Goal: Task Accomplishment & Management: Manage account settings

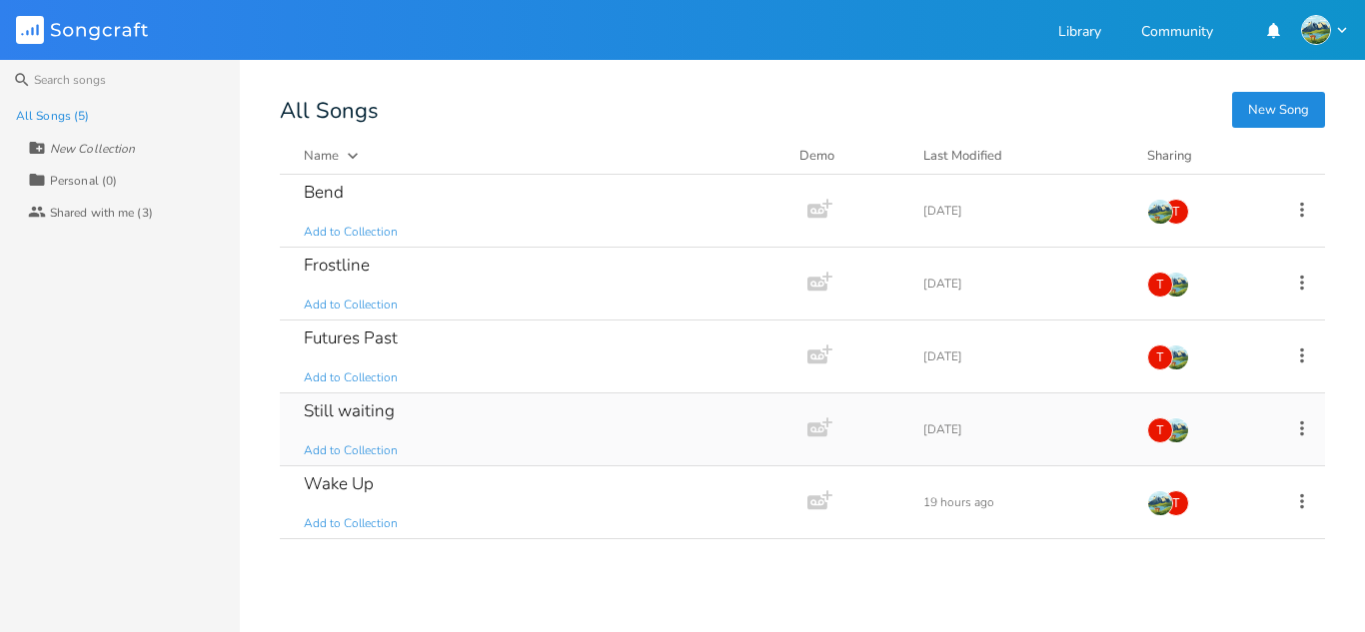
click at [530, 430] on div "Still waiting Add to Collection" at bounding box center [540, 430] width 472 height 72
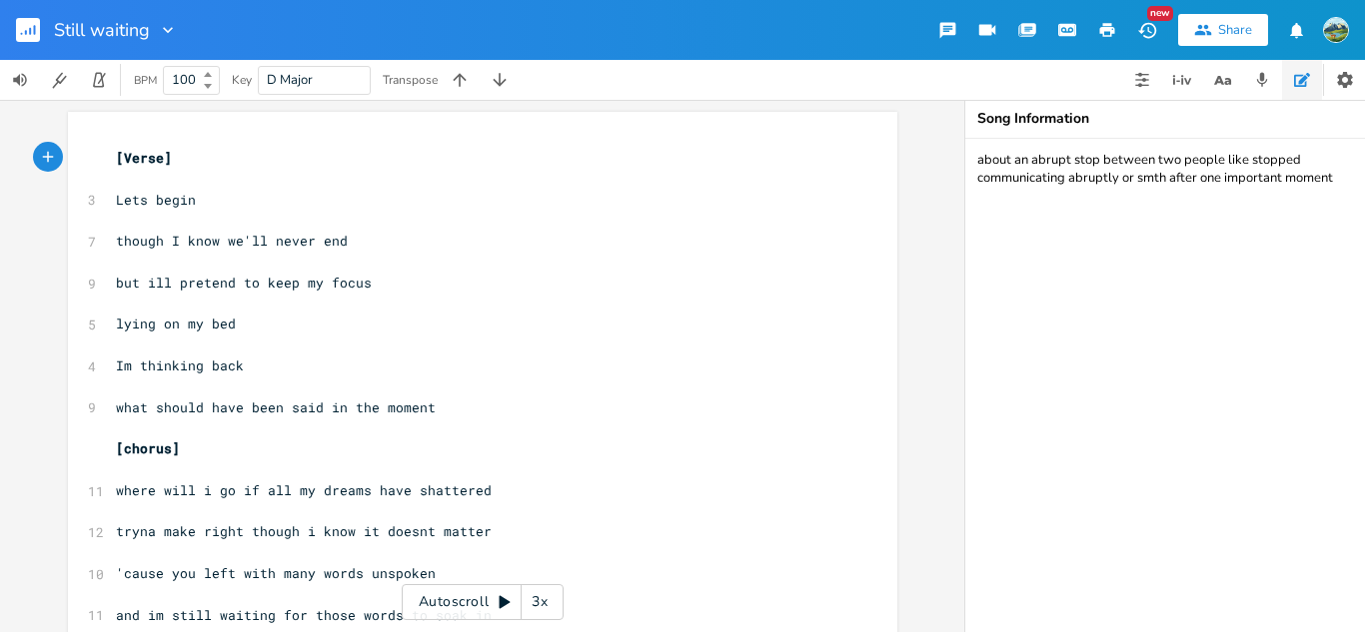
click at [28, 32] on rect "button" at bounding box center [28, 30] width 24 height 24
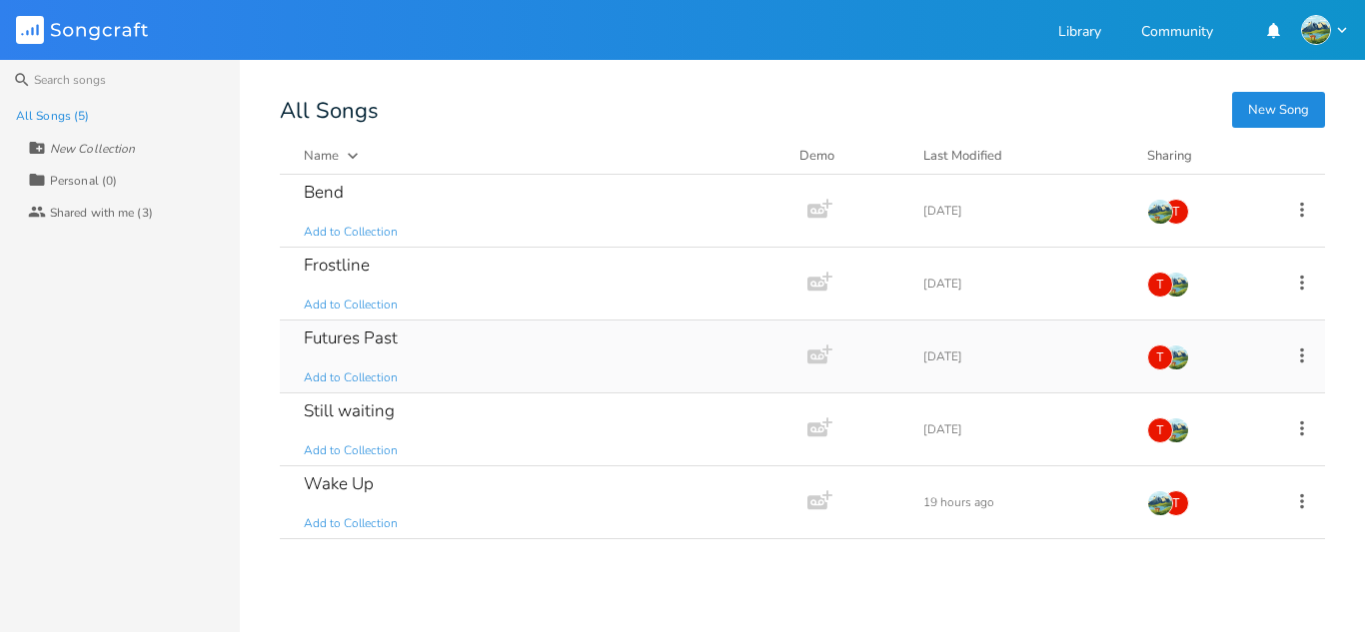
click at [1295, 354] on icon at bounding box center [1302, 356] width 22 height 22
click at [1212, 448] on li "Collaborators Sharing" at bounding box center [1221, 455] width 160 height 34
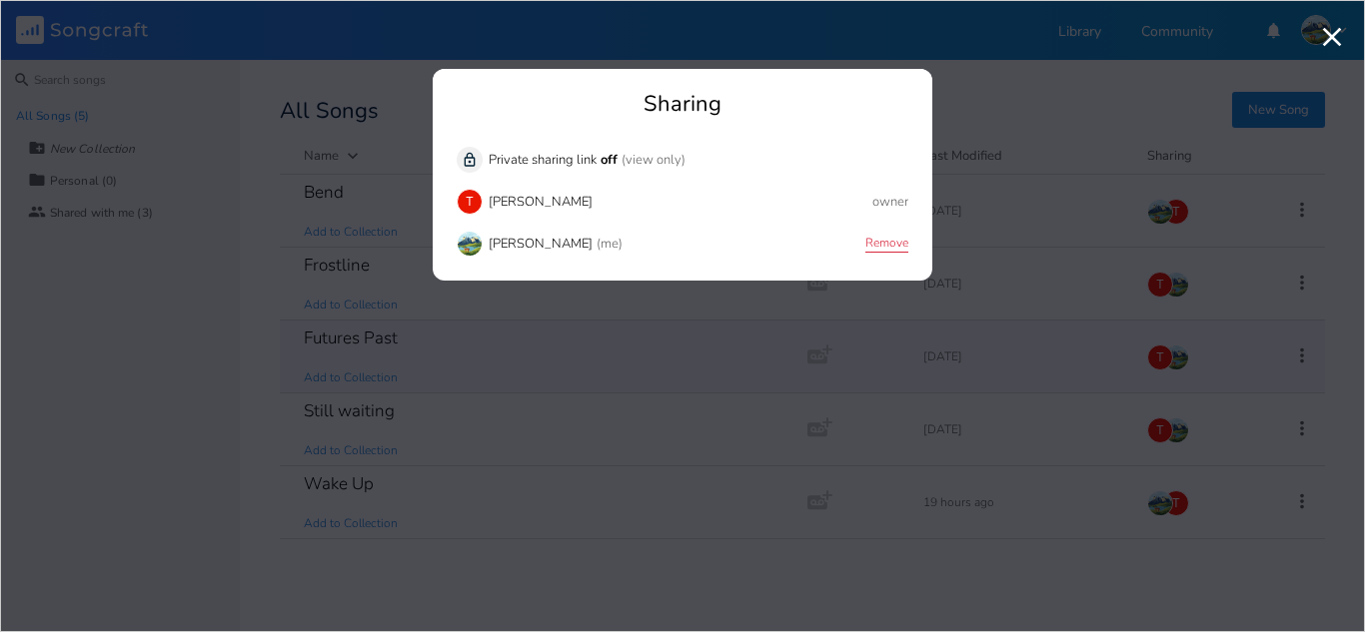
click at [865, 238] on button "Remove" at bounding box center [886, 244] width 43 height 17
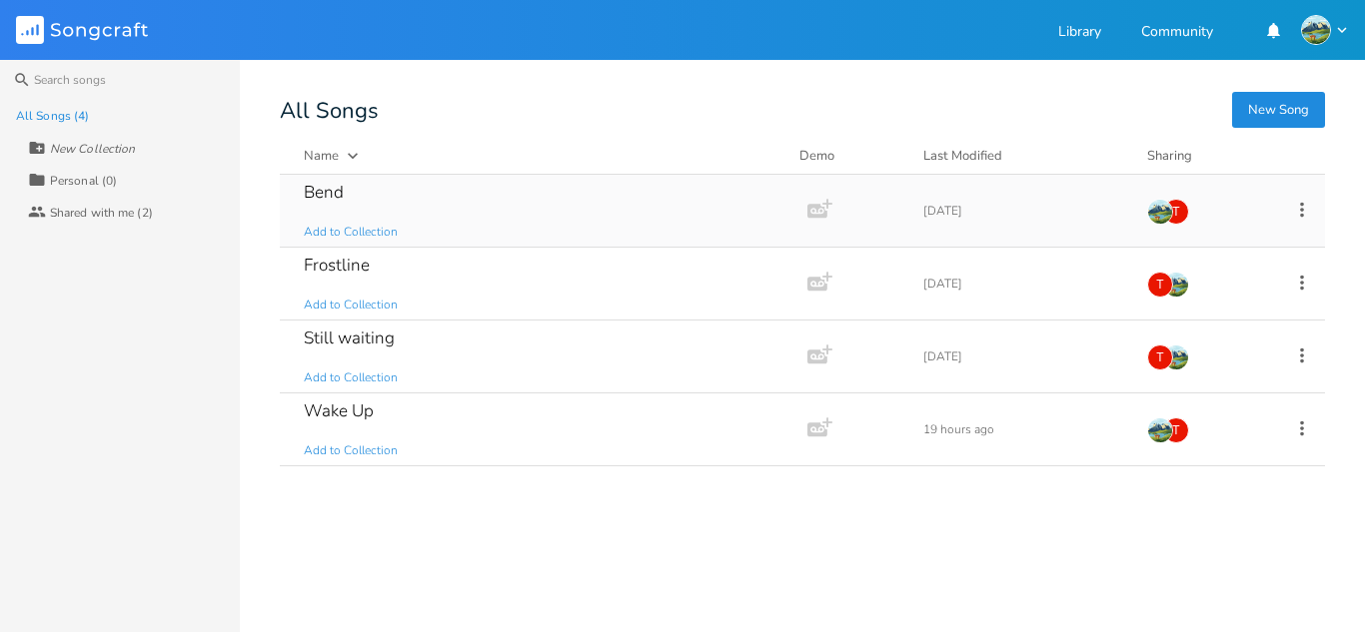
click at [582, 218] on div "Bend Add to Collection" at bounding box center [540, 211] width 472 height 72
click at [452, 411] on div "Wake Up Add to Collection" at bounding box center [540, 430] width 472 height 72
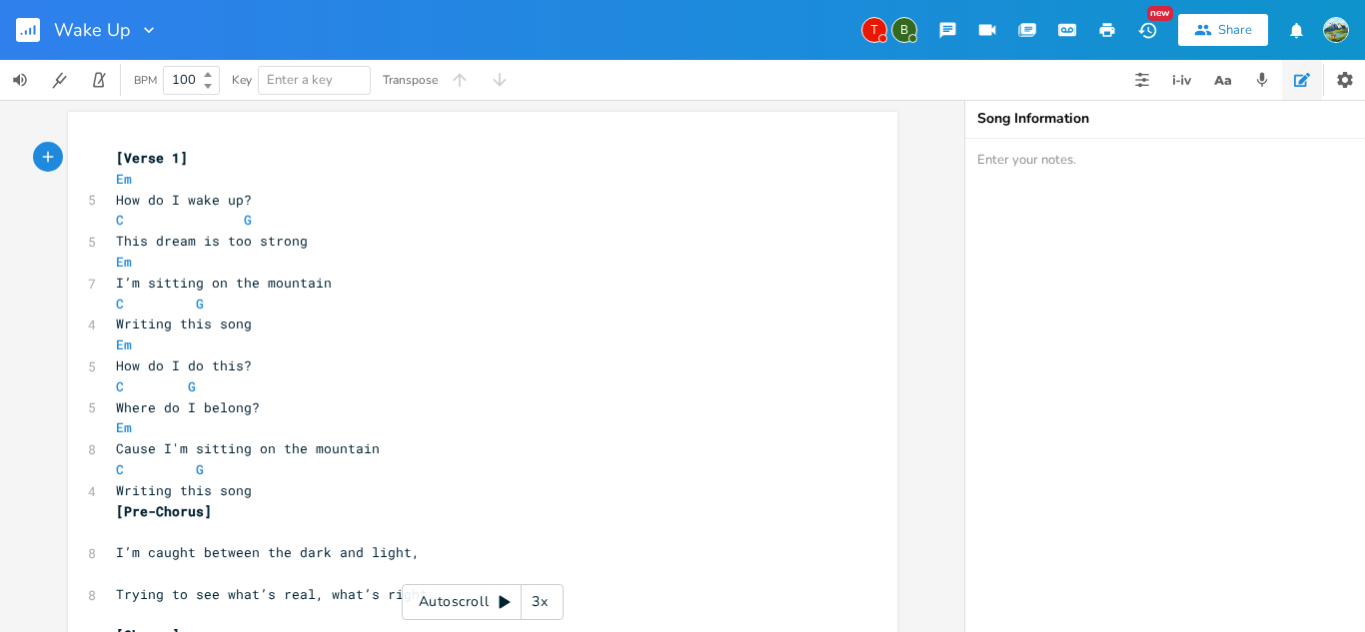
click at [897, 35] on div "B" at bounding box center [904, 30] width 26 height 26
click at [902, 37] on div "B" at bounding box center [904, 30] width 26 height 26
click at [1220, 24] on div "Share" at bounding box center [1235, 30] width 34 height 18
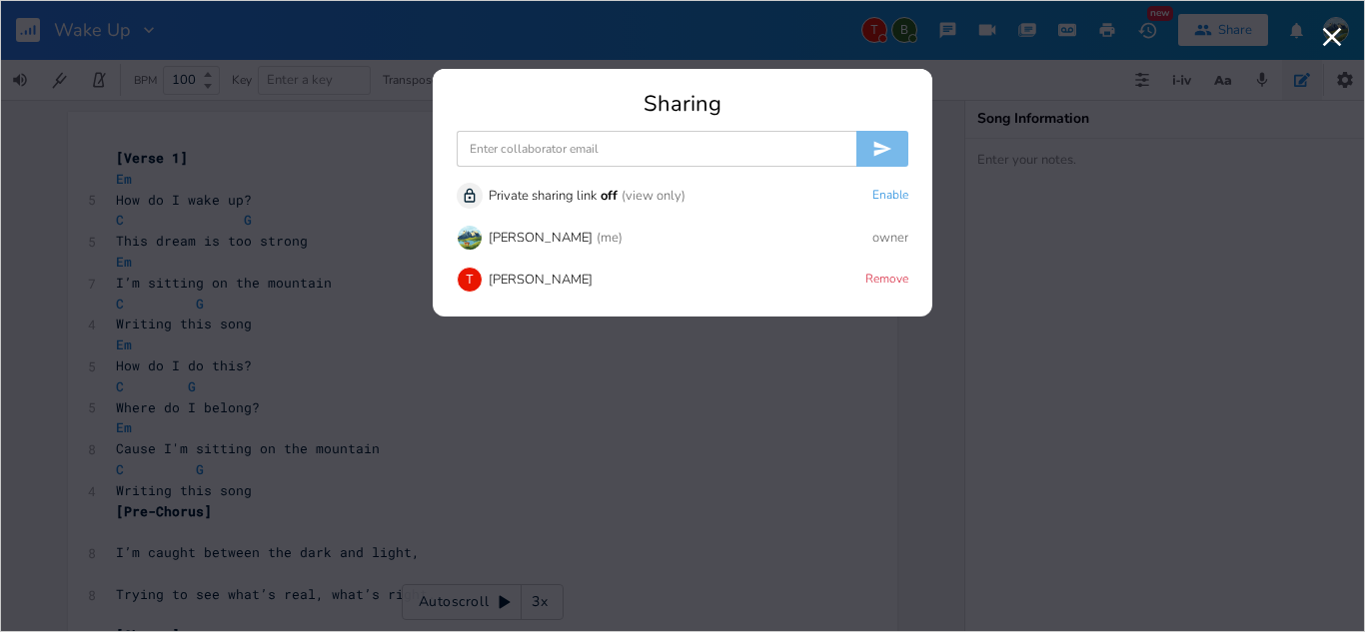
click at [1327, 34] on icon "button" at bounding box center [1332, 37] width 32 height 32
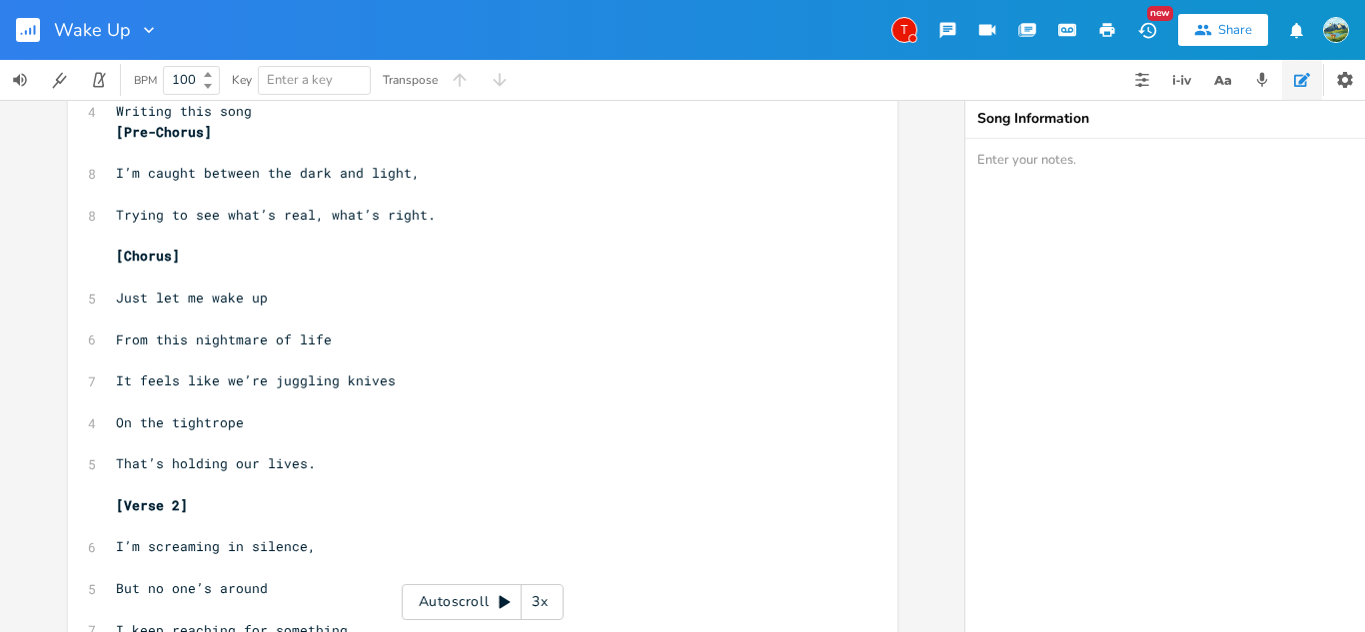
scroll to position [380, 0]
